Goal: Check status: Check status

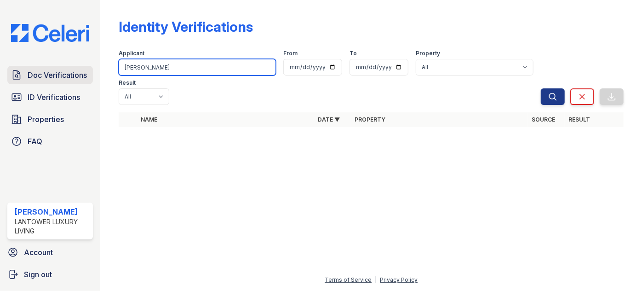
drag, startPoint x: 161, startPoint y: 63, endPoint x: 69, endPoint y: 69, distance: 92.2
click at [71, 67] on div "Doc Verifications ID Verifications Properties FAQ [PERSON_NAME] Lantower Luxury…" at bounding box center [321, 145] width 642 height 291
type input "[PERSON_NAME]"
click at [541, 88] on button "Search" at bounding box center [553, 96] width 24 height 17
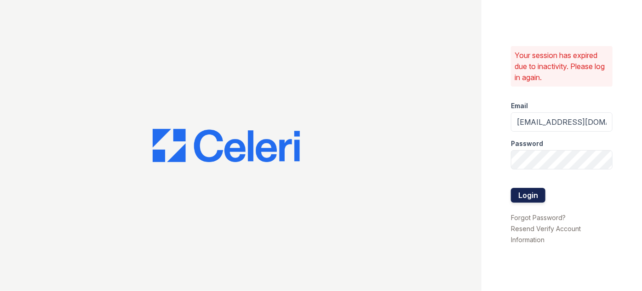
click at [523, 192] on button "Login" at bounding box center [528, 195] width 35 height 15
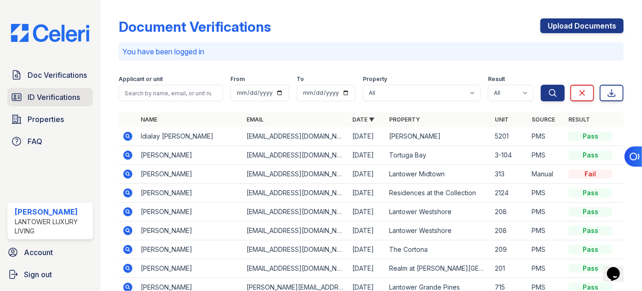
click at [55, 93] on span "ID Verifications" at bounding box center [54, 97] width 52 height 11
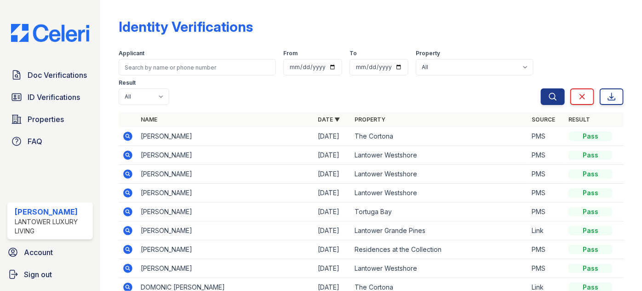
click at [155, 112] on th "Name" at bounding box center [225, 119] width 177 height 15
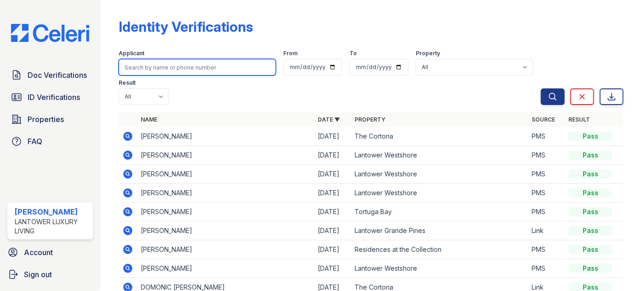
click at [189, 72] on input "search" at bounding box center [197, 67] width 157 height 17
type input "m"
type input "[PERSON_NAME]"
click at [541, 88] on button "Search" at bounding box center [553, 96] width 24 height 17
